Goal: Share content: Share content

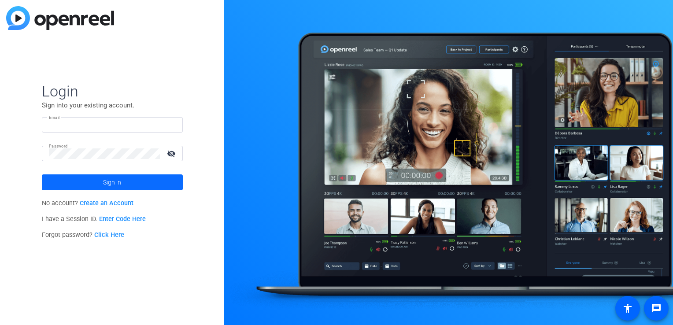
type input "[EMAIL_ADDRESS][DOMAIN_NAME]"
click at [133, 180] on span at bounding box center [112, 182] width 141 height 21
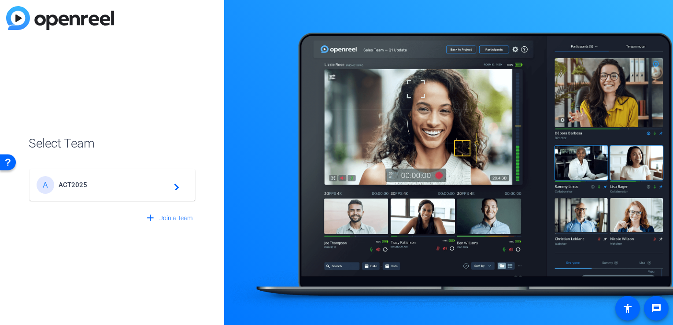
click at [133, 180] on div "A ACT2025 navigate_next" at bounding box center [113, 185] width 152 height 18
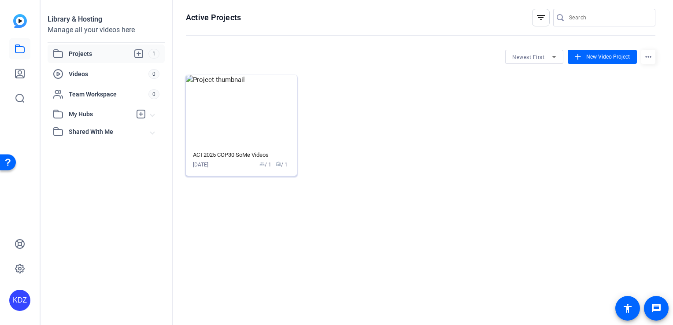
click at [265, 93] on img at bounding box center [241, 111] width 111 height 72
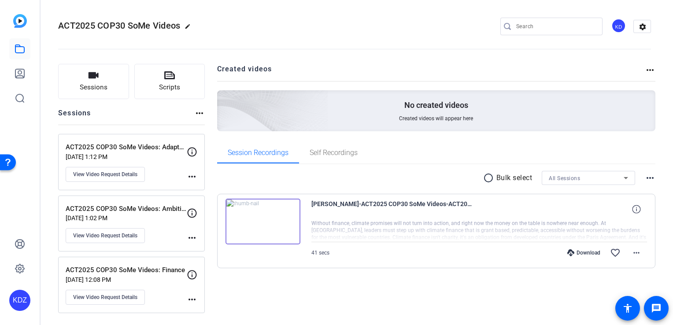
click at [261, 223] on img at bounding box center [263, 222] width 75 height 46
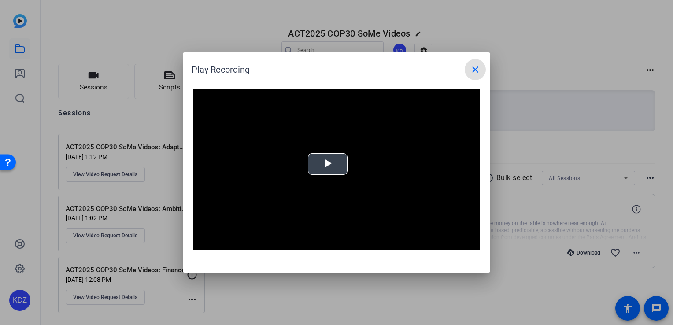
click at [335, 164] on div "Video Player is loading. Play Video Play Mute Current Time 0:00 / Duration -:- …" at bounding box center [336, 169] width 286 height 161
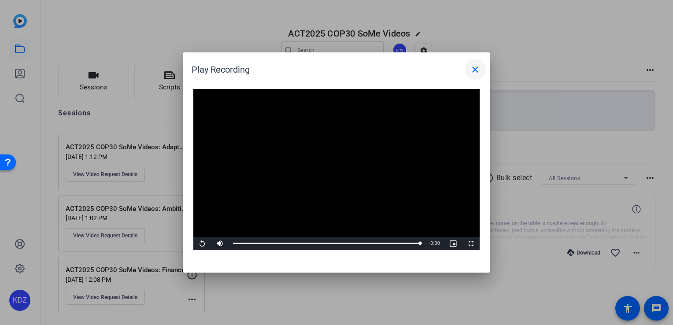
click at [479, 66] on mat-icon "close" at bounding box center [475, 69] width 11 height 11
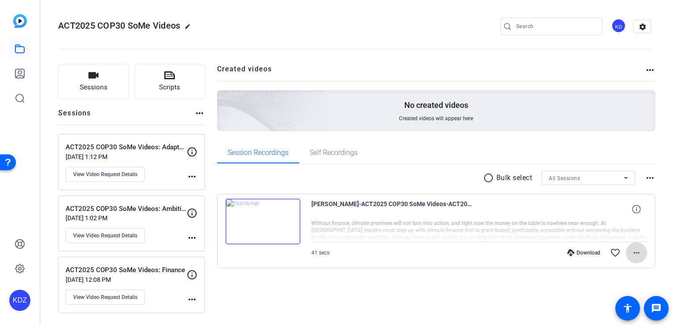
click at [643, 255] on span at bounding box center [636, 252] width 21 height 21
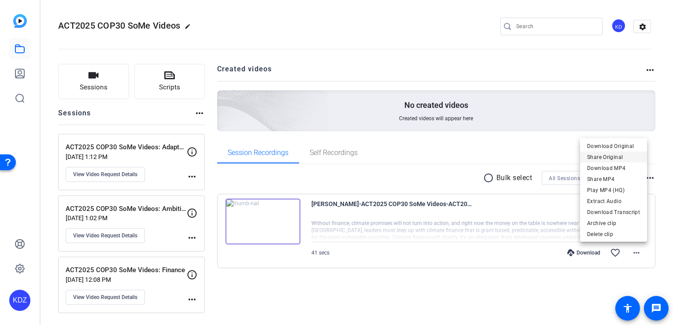
click at [599, 159] on span "Share Original" at bounding box center [614, 157] width 53 height 11
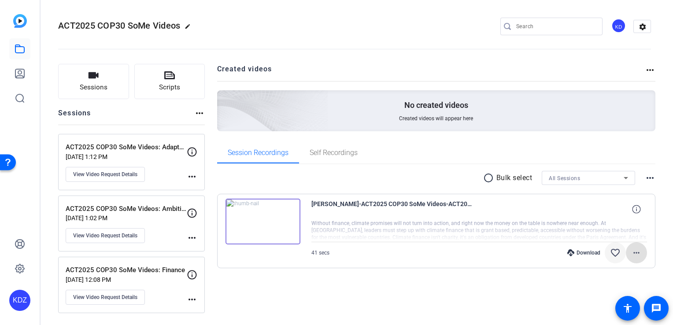
click at [617, 252] on mat-icon "favorite_border" at bounding box center [615, 253] width 11 height 11
